Goal: Find specific page/section: Find specific page/section

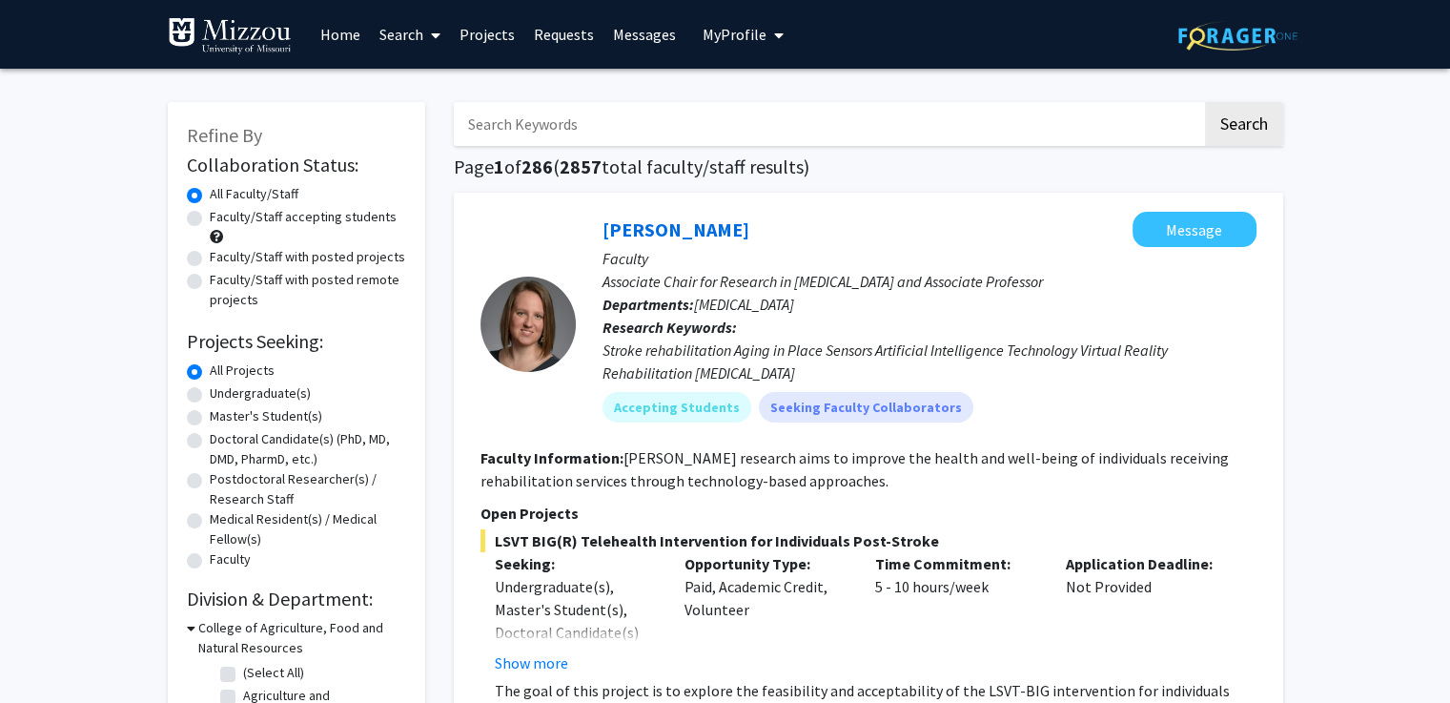
click at [537, 113] on input "Search Keywords" at bounding box center [828, 124] width 749 height 44
click at [1205, 102] on button "Search" at bounding box center [1244, 124] width 78 height 44
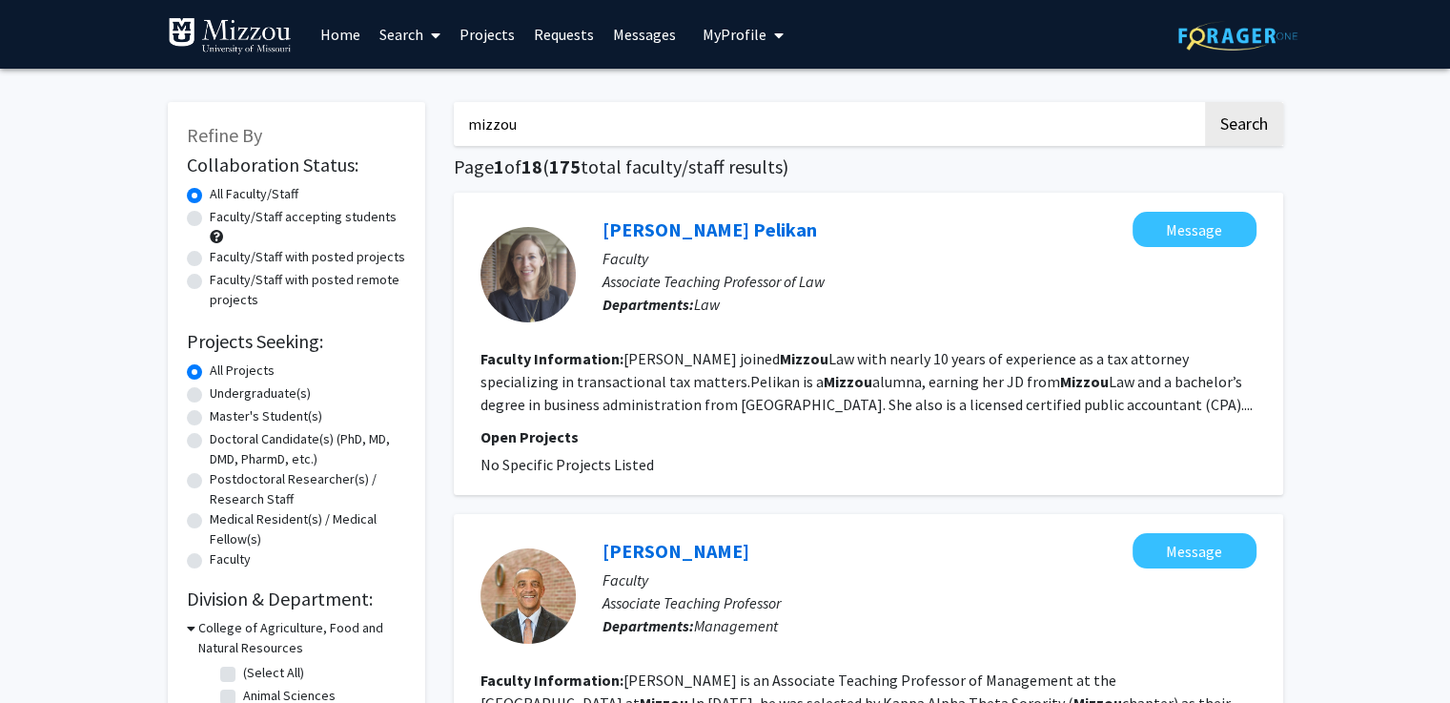
click at [564, 121] on input "mizzou" at bounding box center [828, 124] width 749 height 44
click at [1205, 102] on button "Search" at bounding box center [1244, 124] width 78 height 44
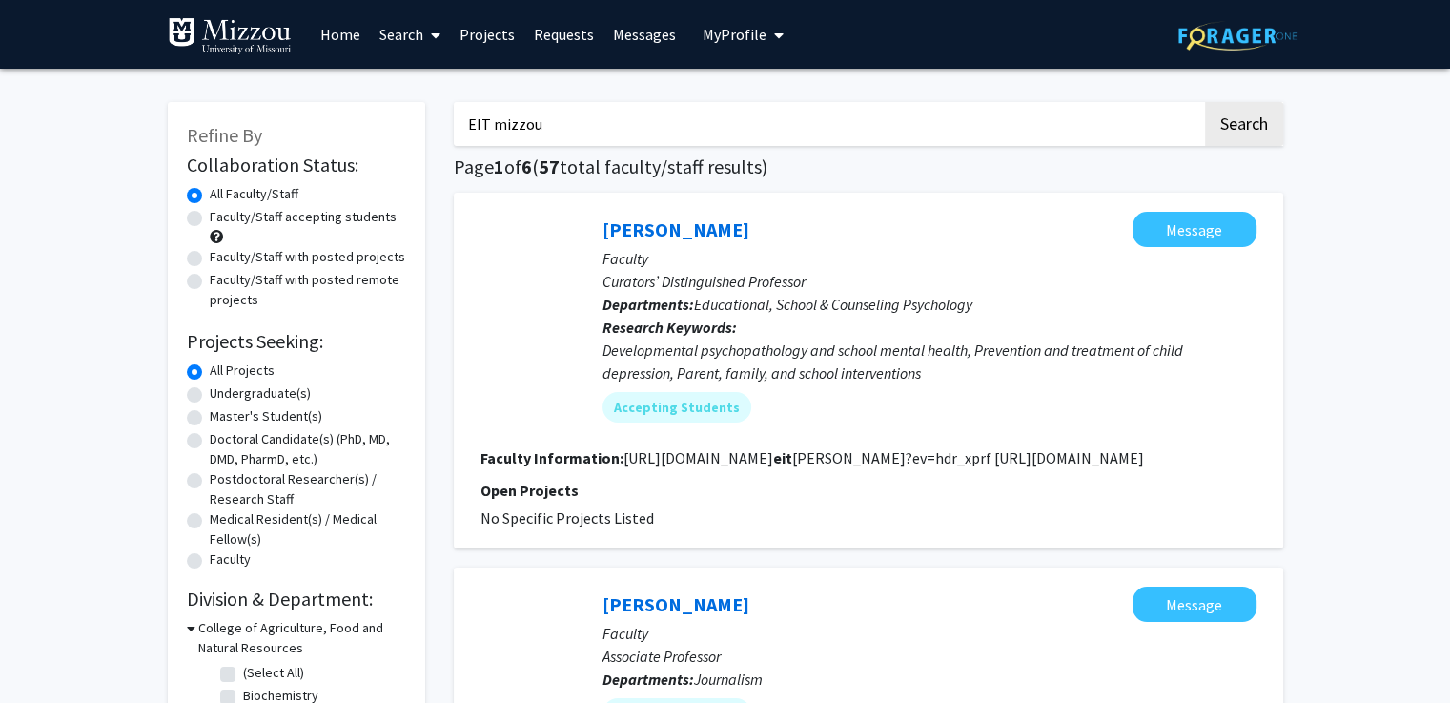
click at [1205, 102] on button "Search" at bounding box center [1244, 124] width 78 height 44
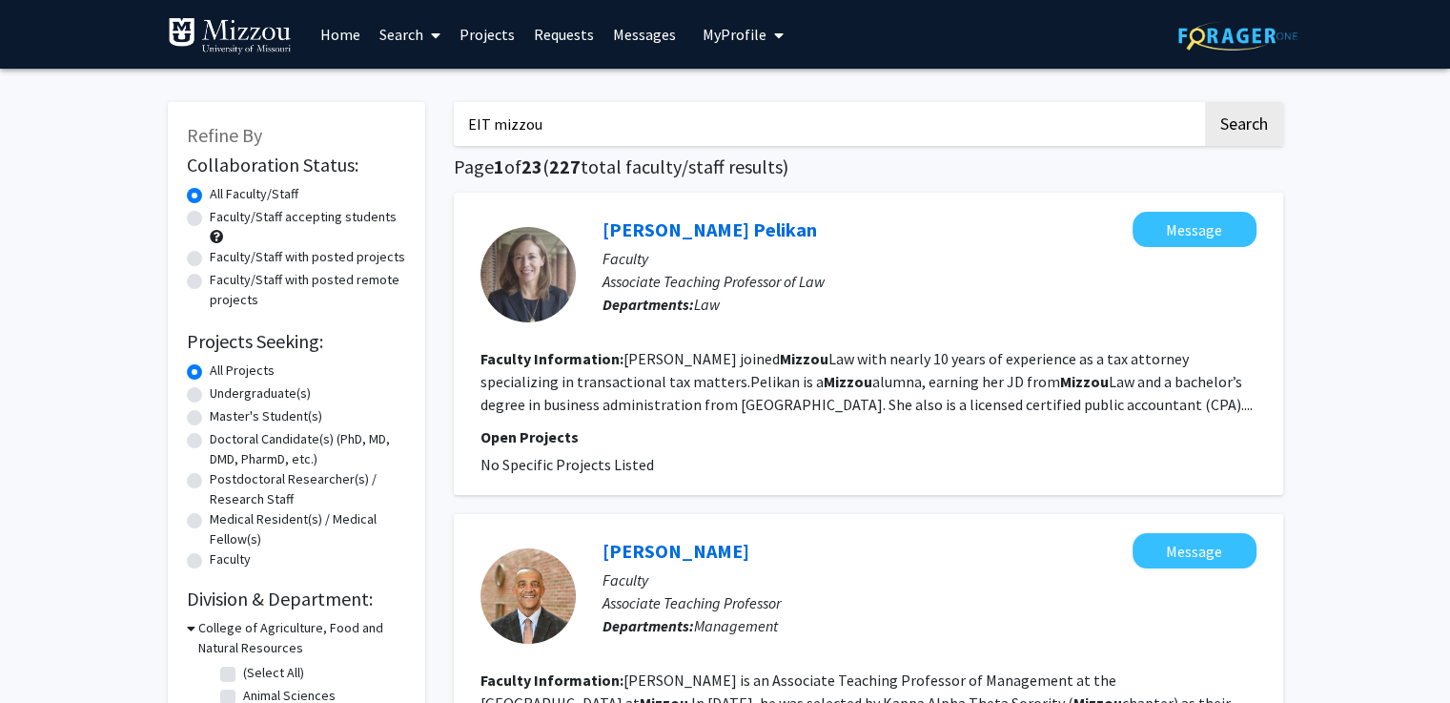
click at [584, 110] on input "EIT mizzou" at bounding box center [828, 124] width 749 height 44
click at [1205, 102] on button "Search" at bounding box center [1244, 124] width 78 height 44
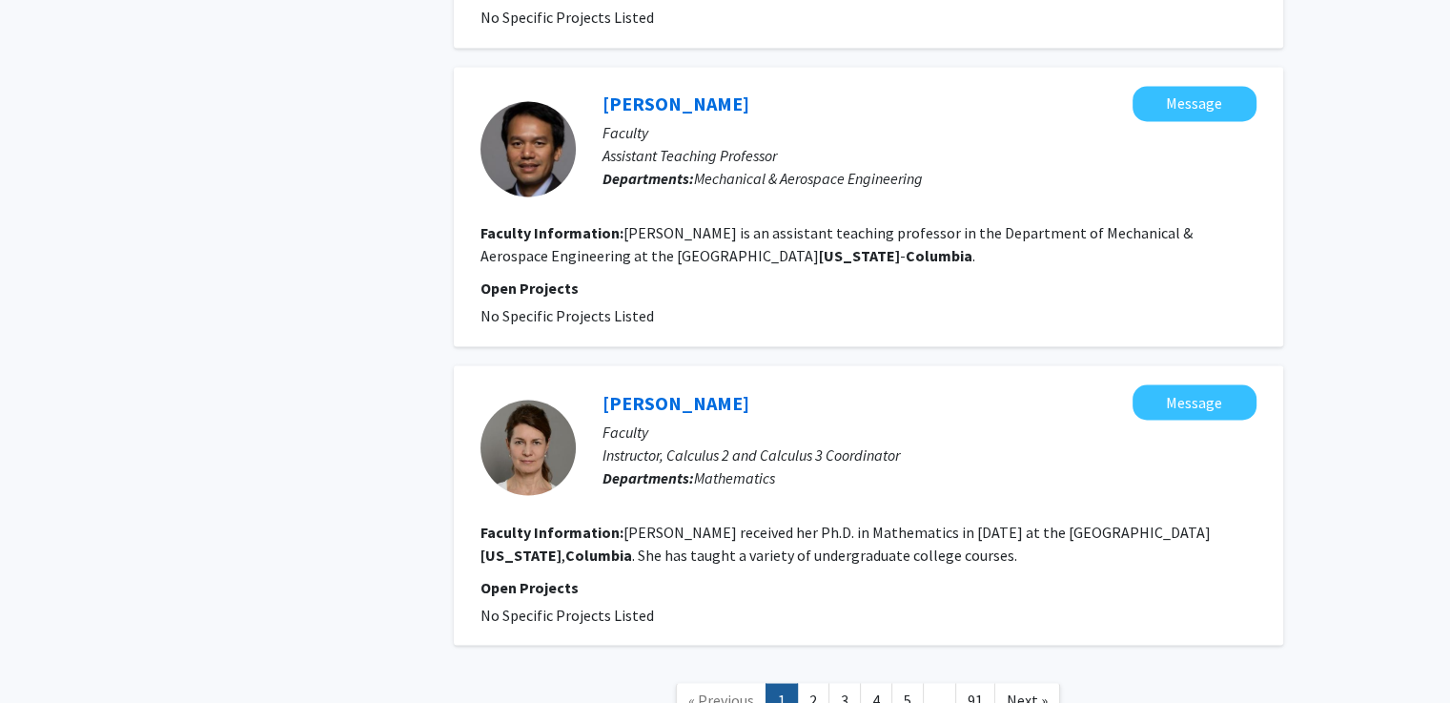
scroll to position [3373, 0]
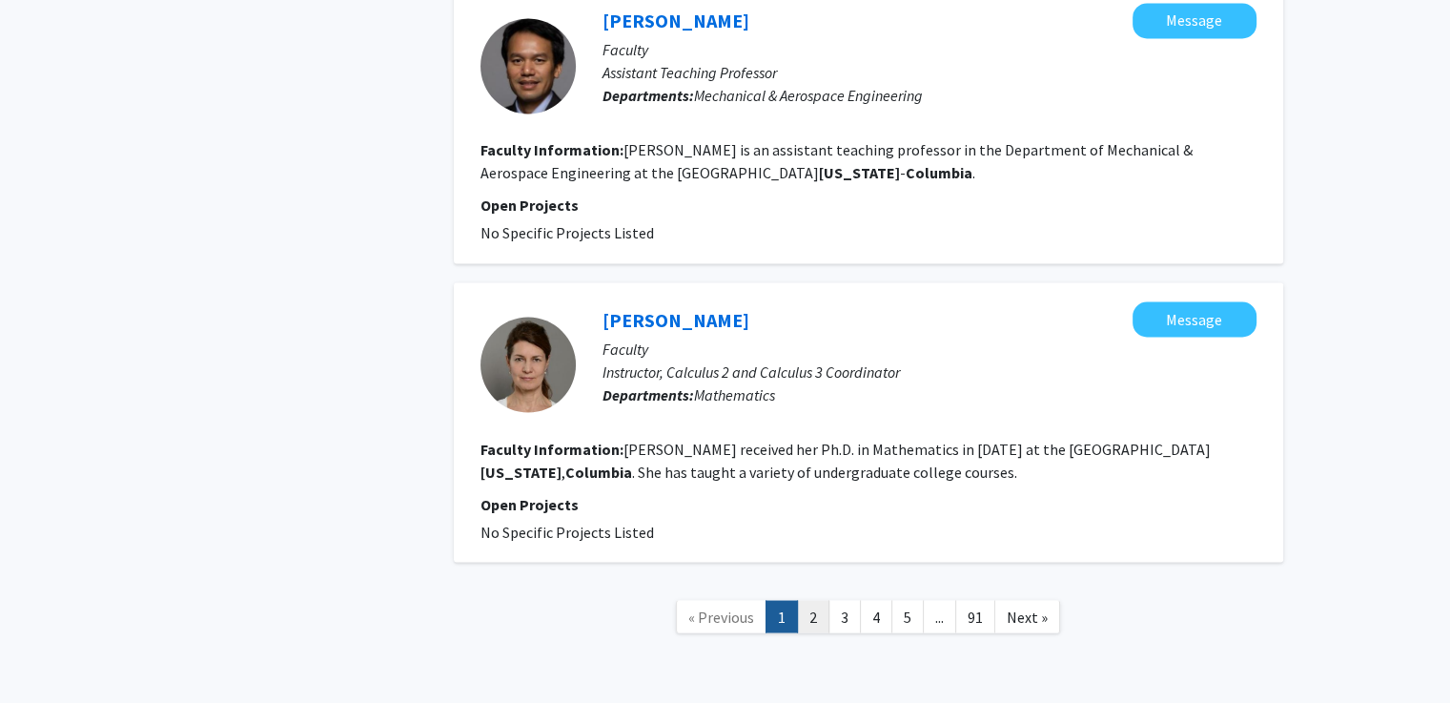
click at [814, 600] on link "2" at bounding box center [813, 616] width 32 height 33
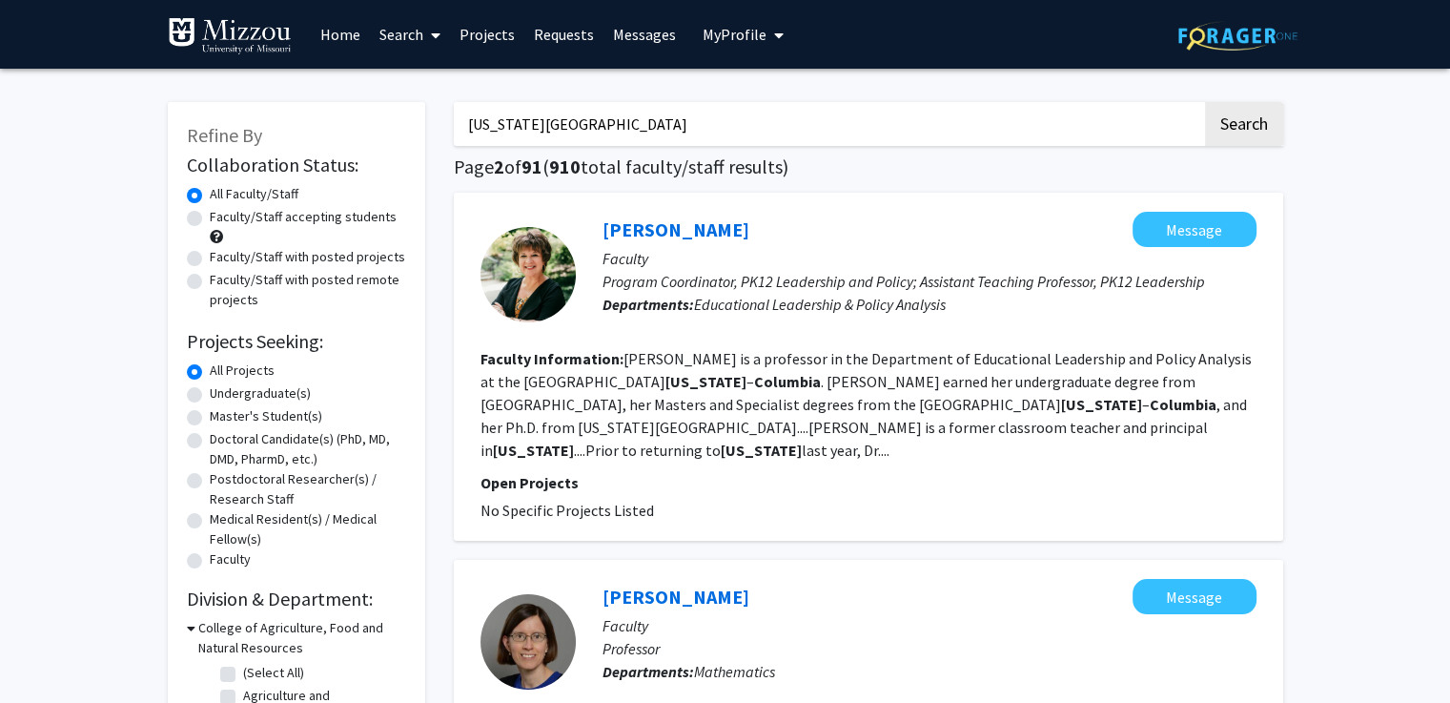
click at [835, 118] on input "[US_STATE][GEOGRAPHIC_DATA]" at bounding box center [828, 124] width 749 height 44
type input "[PERSON_NAME]"
click at [1205, 102] on button "Search" at bounding box center [1244, 124] width 78 height 44
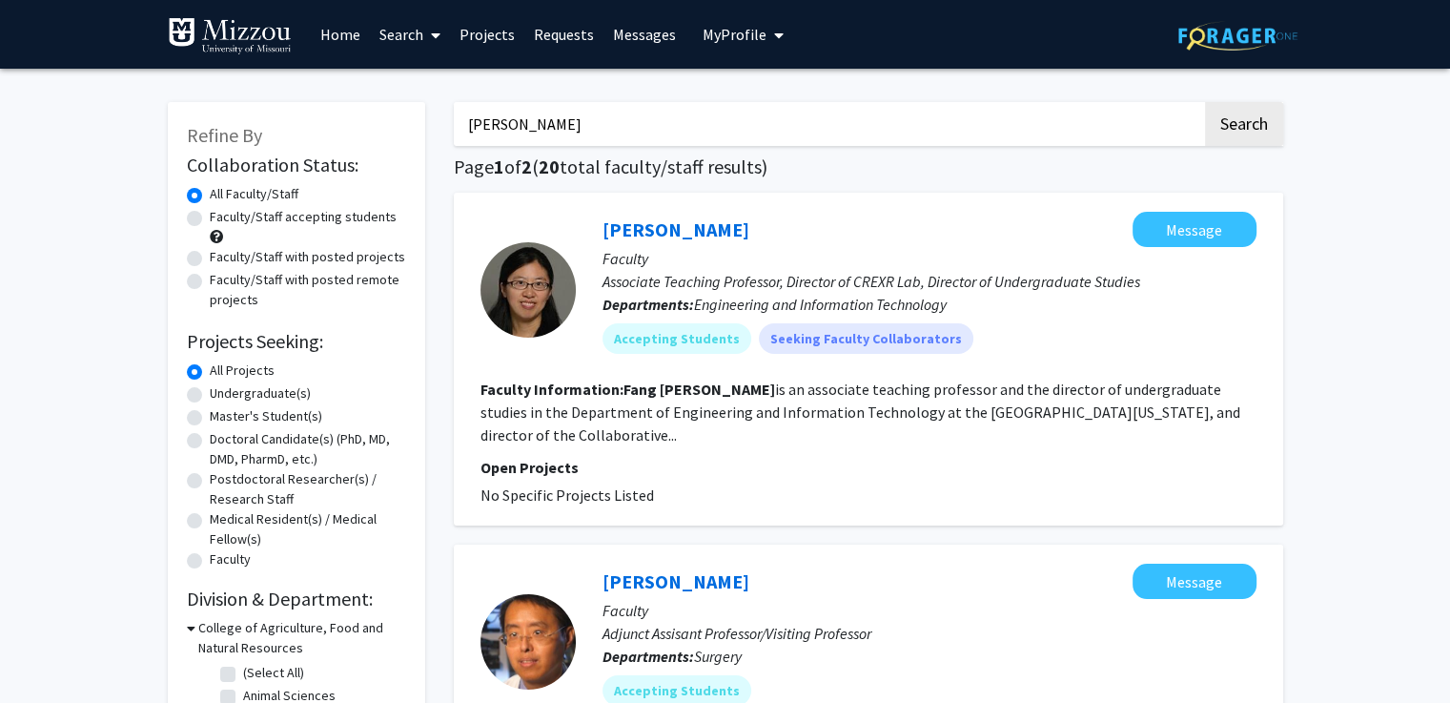
click at [961, 404] on fg-read-more "[PERSON_NAME] is an associate teaching professor and the director of undergradu…" at bounding box center [861, 412] width 760 height 65
click at [641, 227] on link "[PERSON_NAME]" at bounding box center [676, 229] width 147 height 24
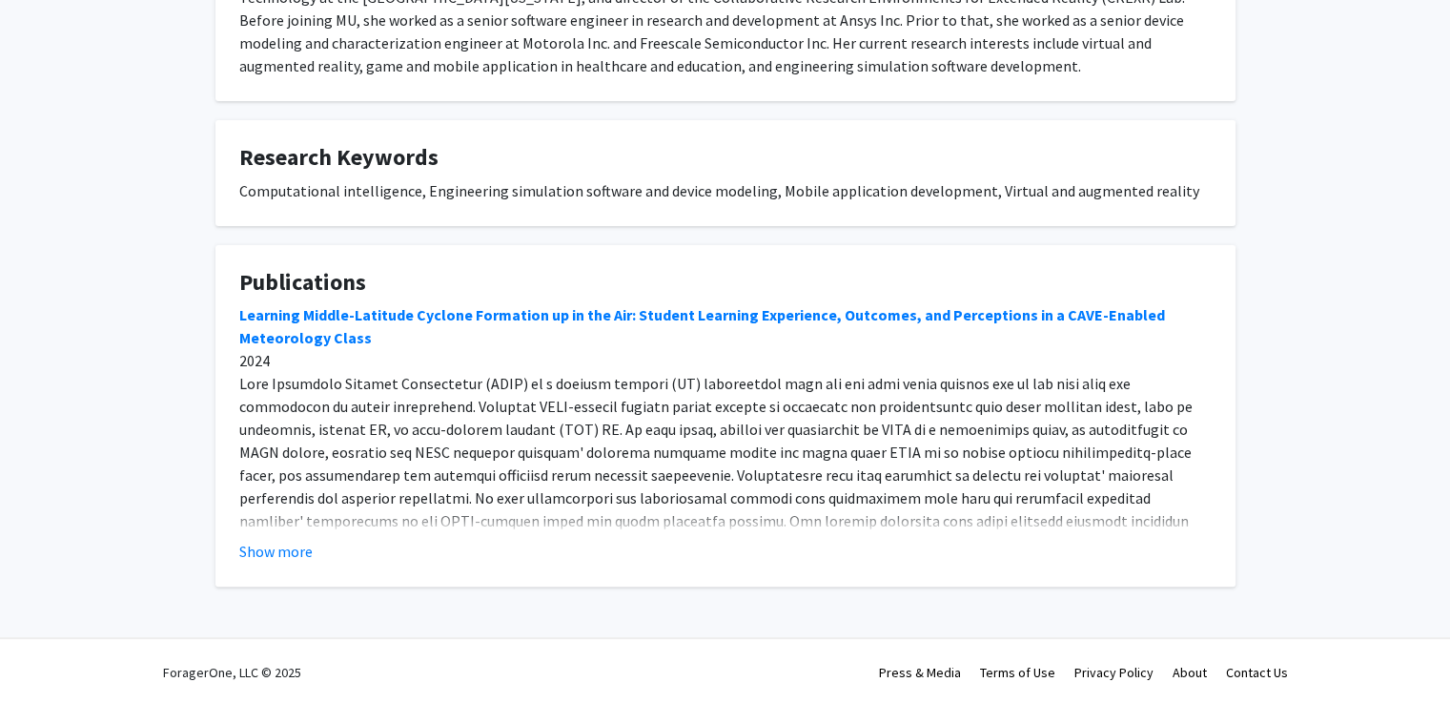
scroll to position [444, 0]
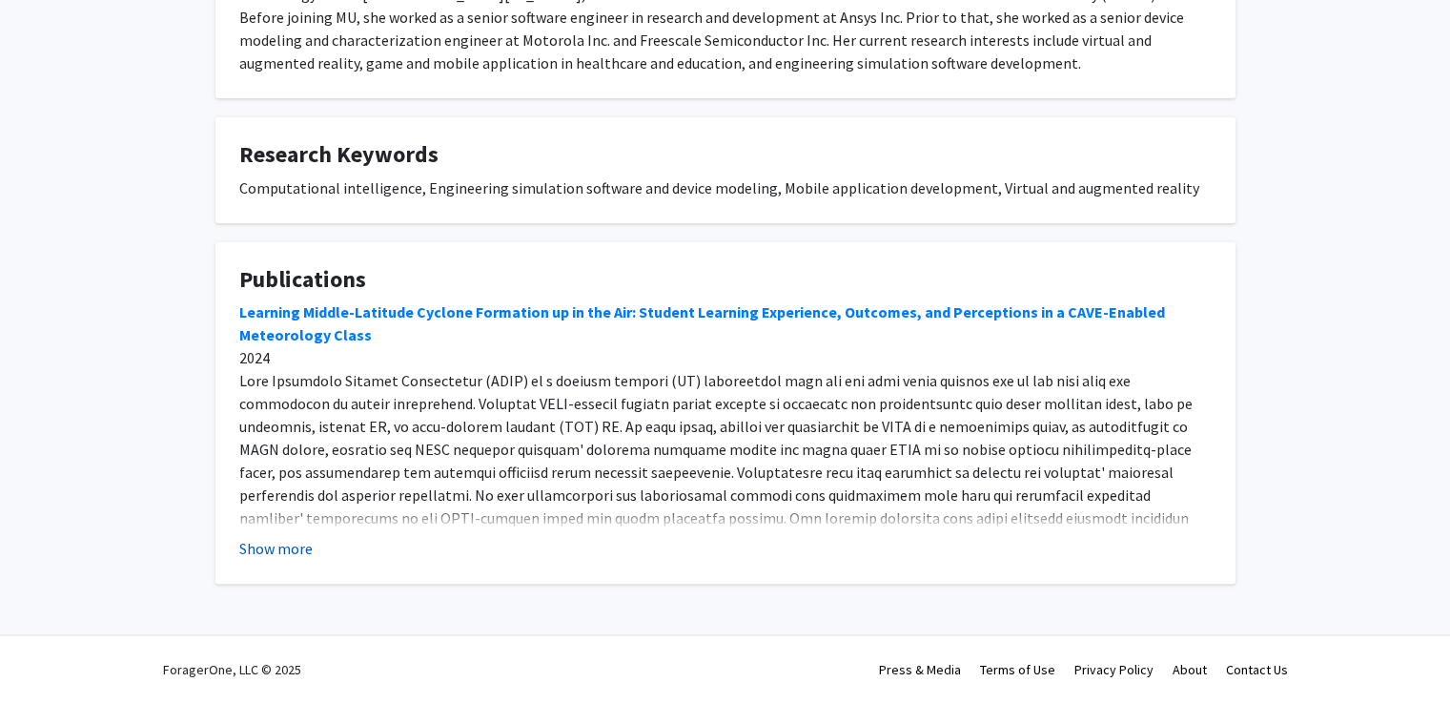
click at [288, 556] on button "Show more" at bounding box center [275, 548] width 73 height 23
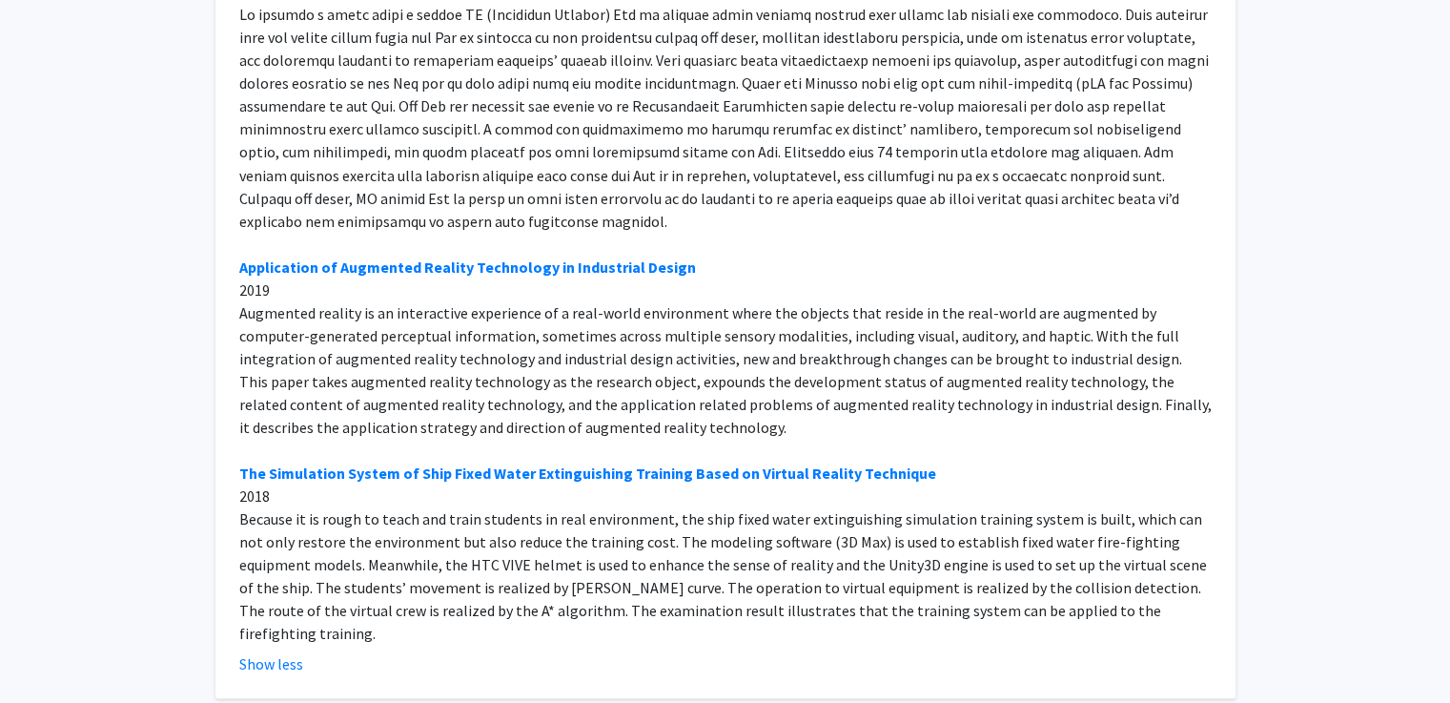
scroll to position [0, 0]
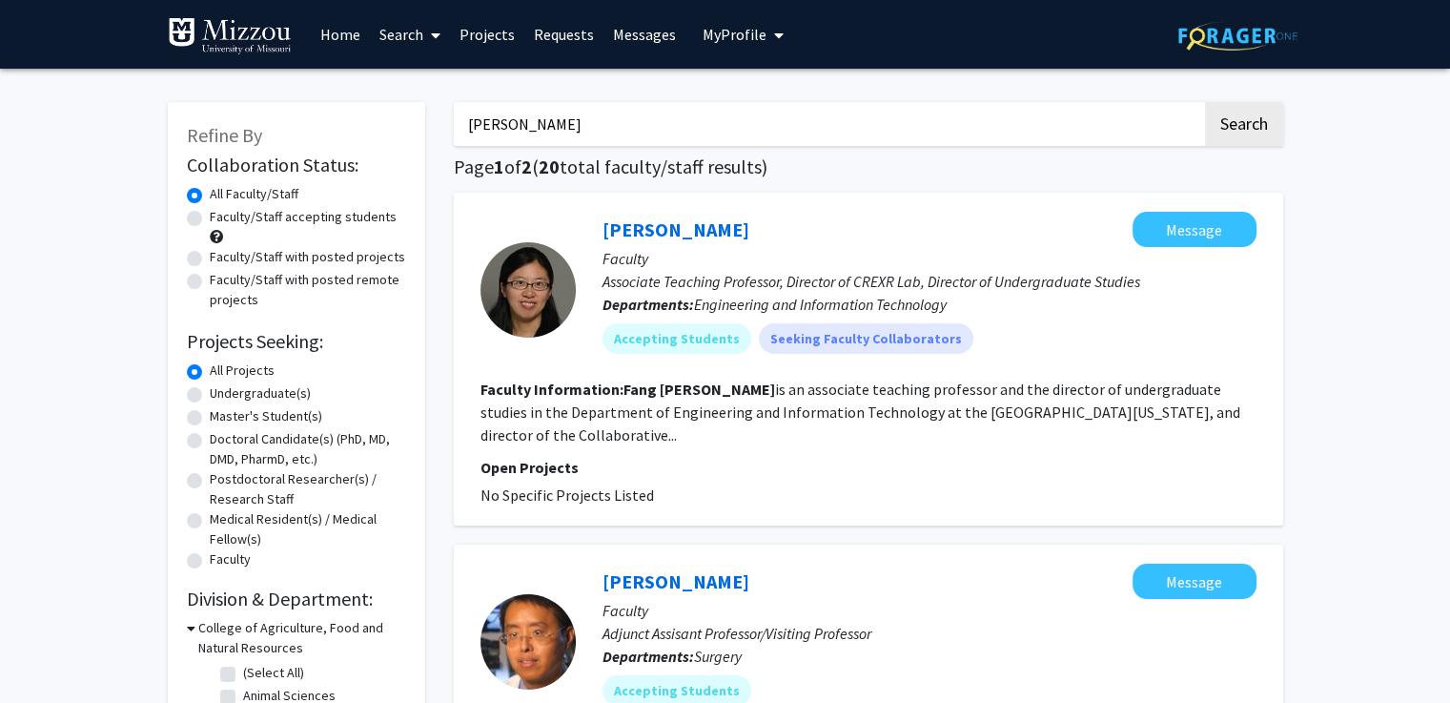
click at [641, 126] on input "[PERSON_NAME]" at bounding box center [828, 124] width 749 height 44
click at [1205, 102] on button "Search" at bounding box center [1244, 124] width 78 height 44
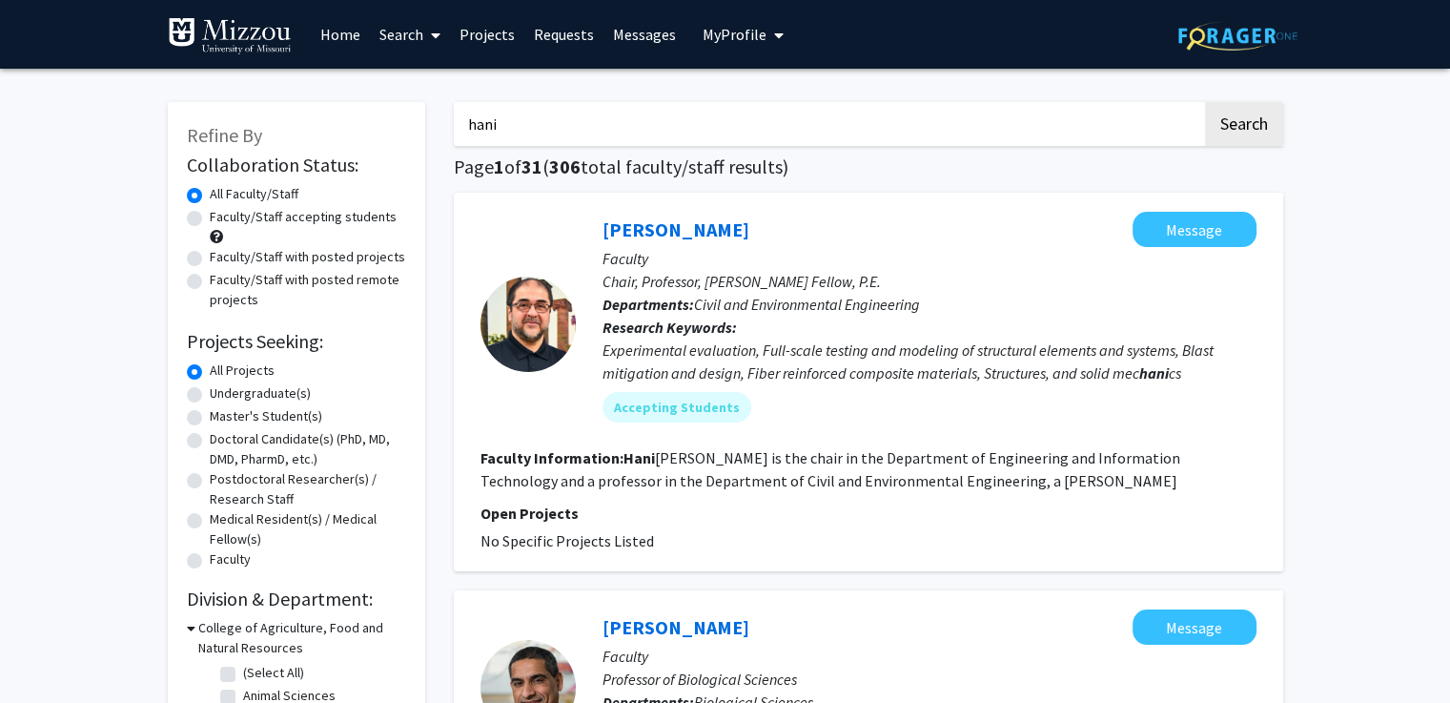
click at [728, 125] on input "hani" at bounding box center [828, 124] width 749 height 44
click at [1205, 102] on button "Search" at bounding box center [1244, 124] width 78 height 44
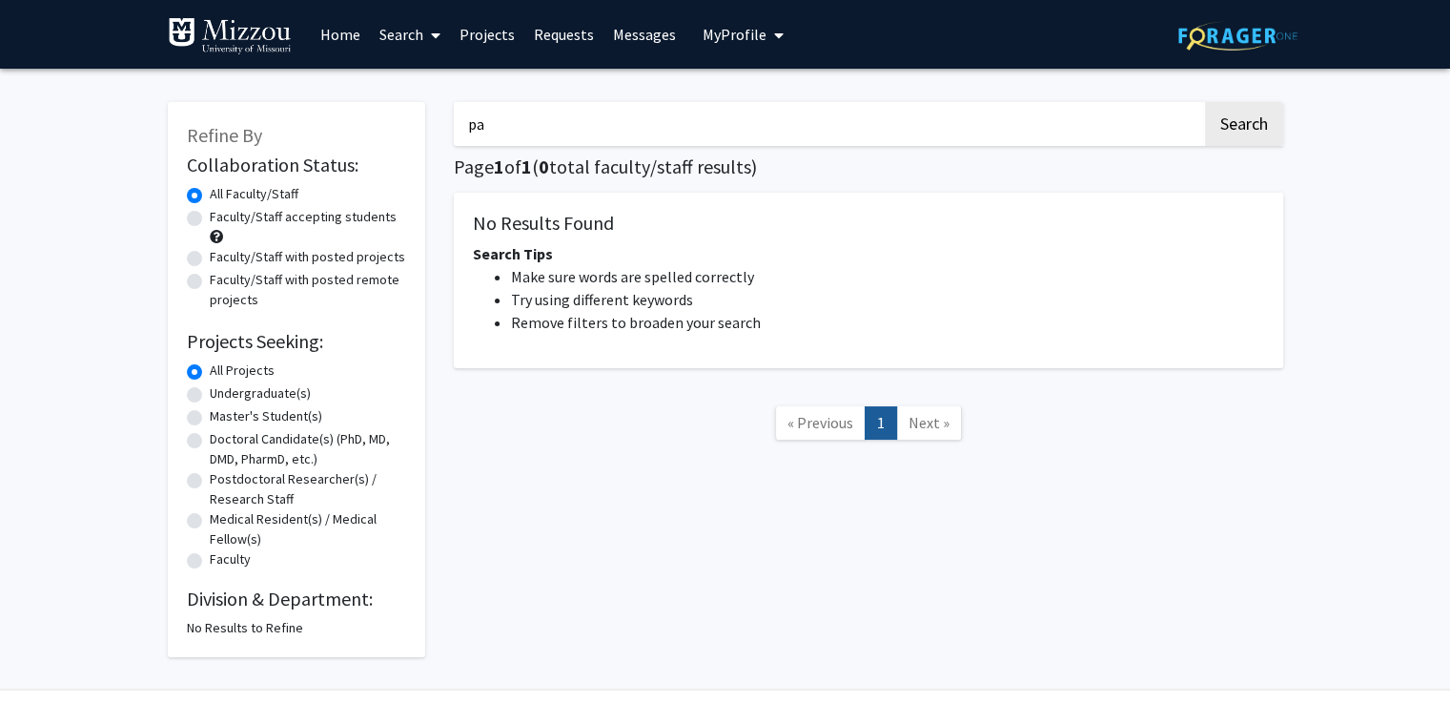
type input "p"
click at [1205, 102] on button "Search" at bounding box center [1244, 124] width 78 height 44
type input "k"
click at [1205, 102] on button "Search" at bounding box center [1244, 124] width 78 height 44
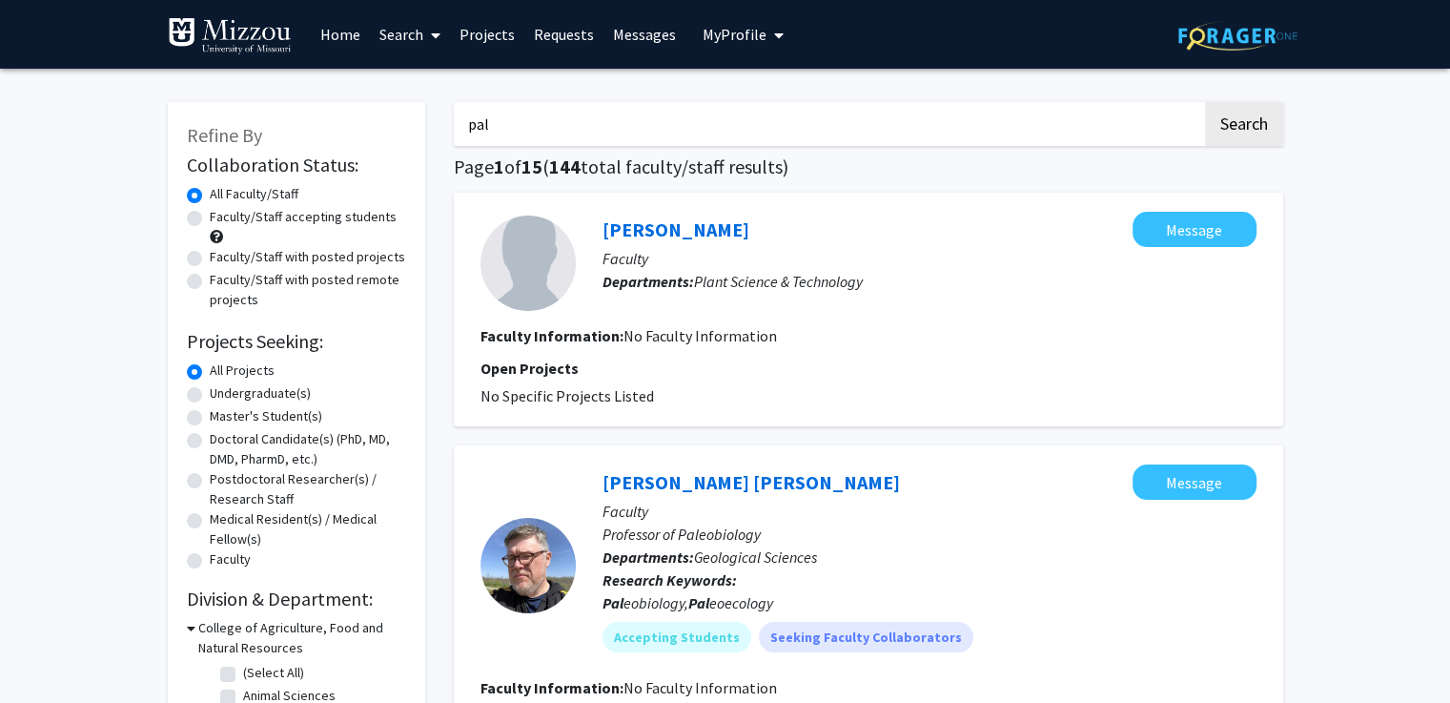
click at [720, 135] on input "pal" at bounding box center [828, 124] width 749 height 44
type input "filiz"
click at [1205, 102] on button "Search" at bounding box center [1244, 124] width 78 height 44
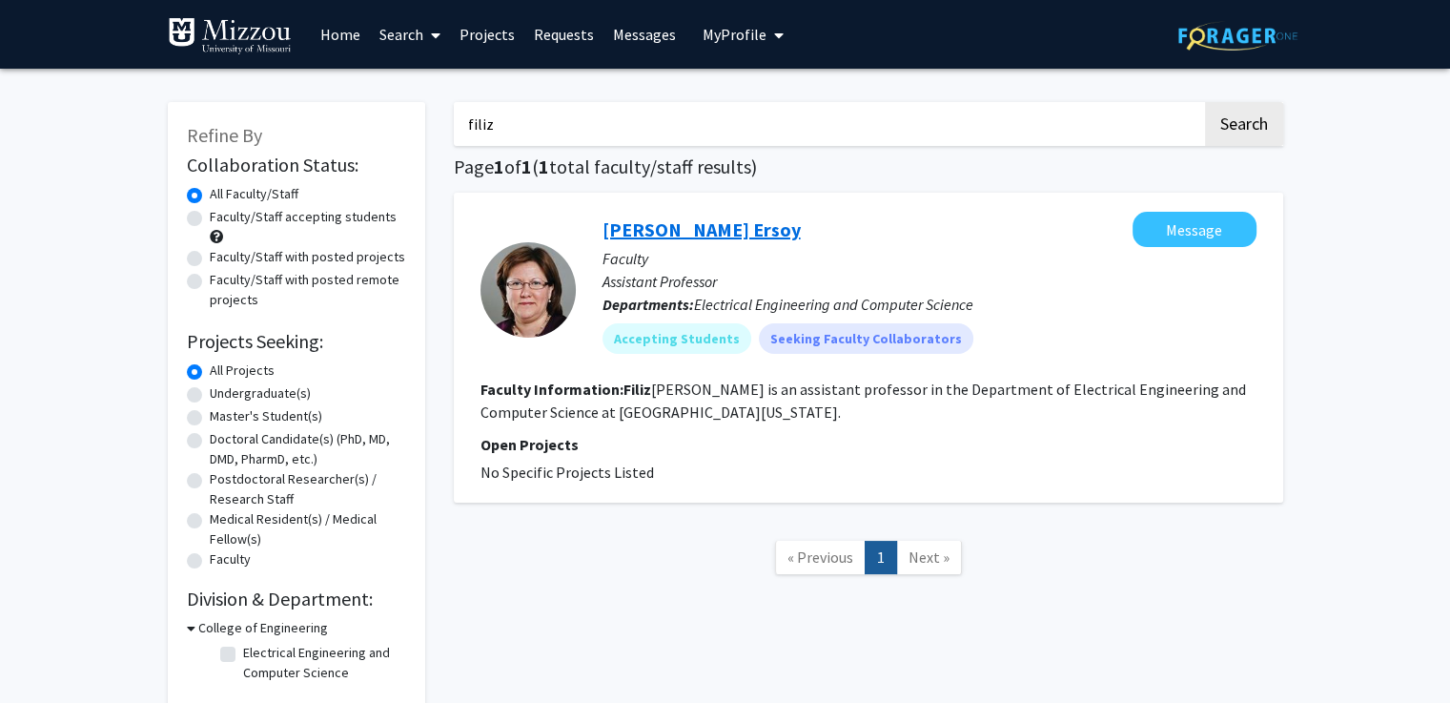
click at [729, 234] on link "[PERSON_NAME] Ersoy" at bounding box center [702, 229] width 198 height 24
